Goal: Task Accomplishment & Management: Manage account settings

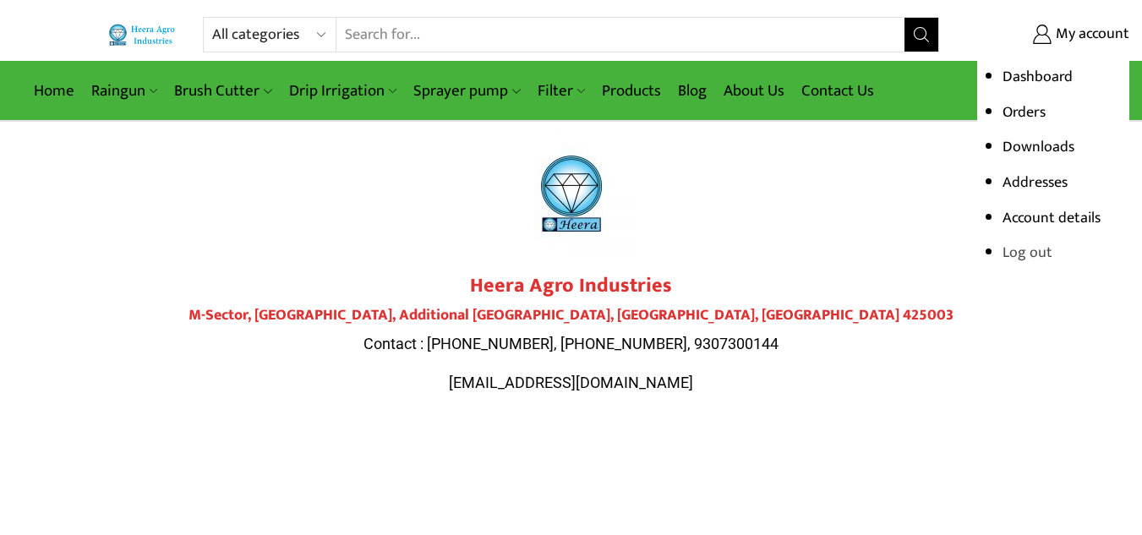
click at [1030, 248] on link "Log out" at bounding box center [1027, 252] width 50 height 25
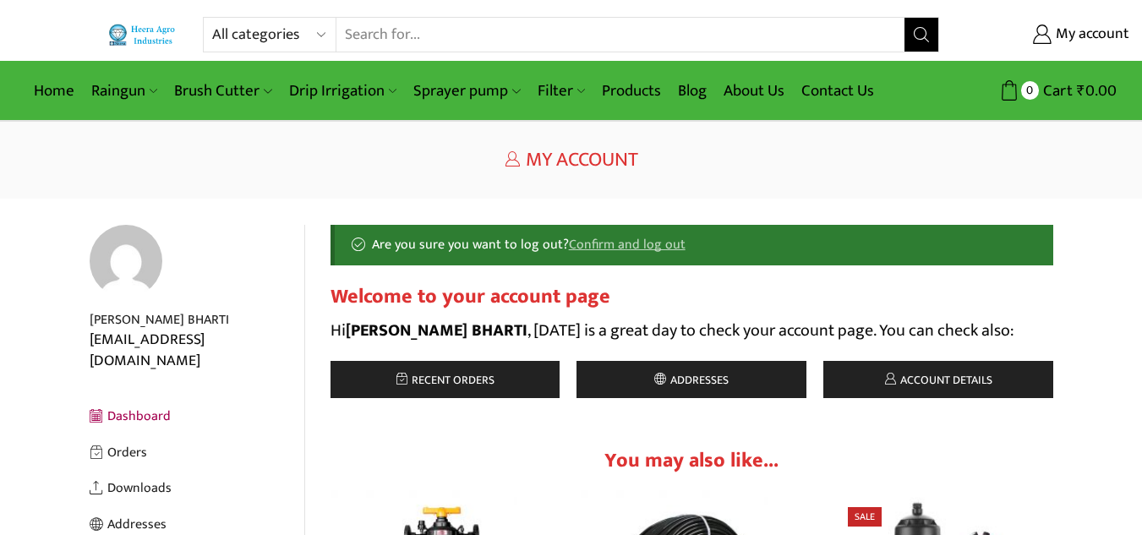
click at [619, 245] on link "Confirm and log out" at bounding box center [627, 244] width 117 height 22
